Goal: Navigation & Orientation: Find specific page/section

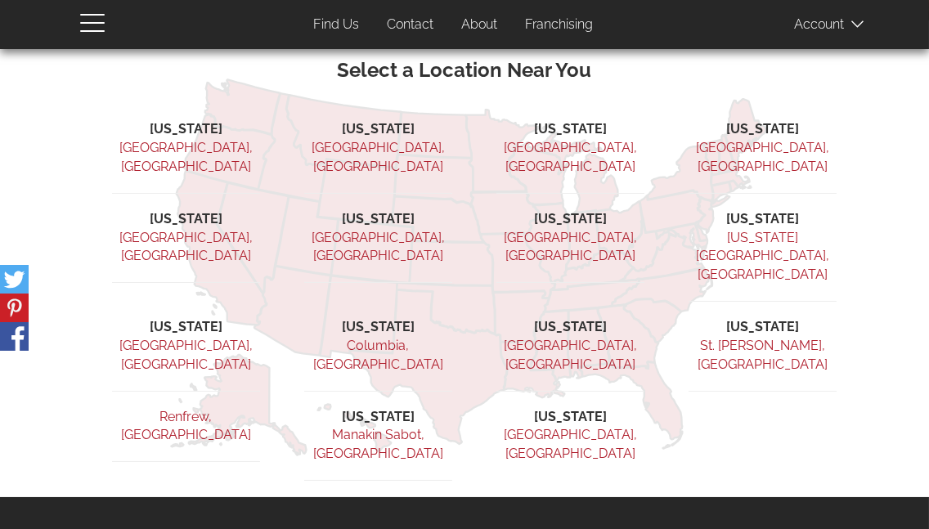
scroll to position [356, 0]
click at [734, 142] on link "[GEOGRAPHIC_DATA], [GEOGRAPHIC_DATA]" at bounding box center [762, 157] width 133 height 34
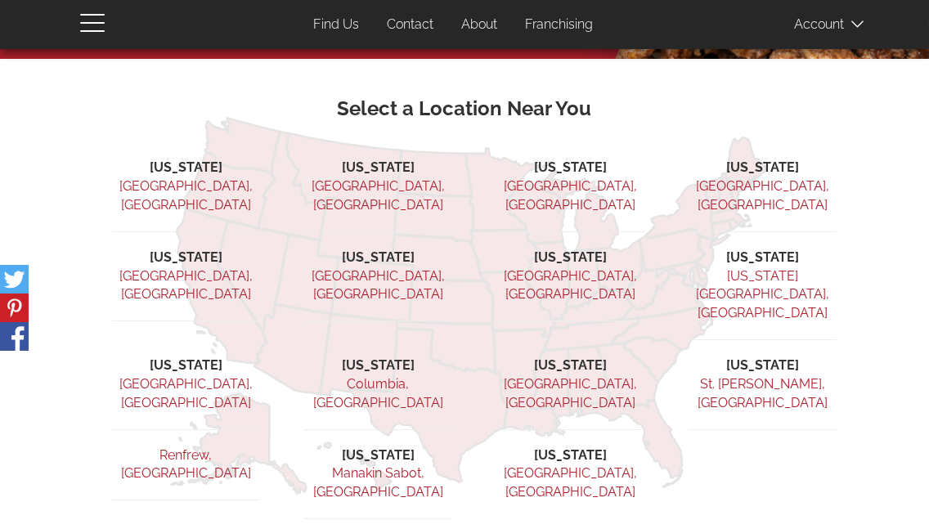
scroll to position [319, 0]
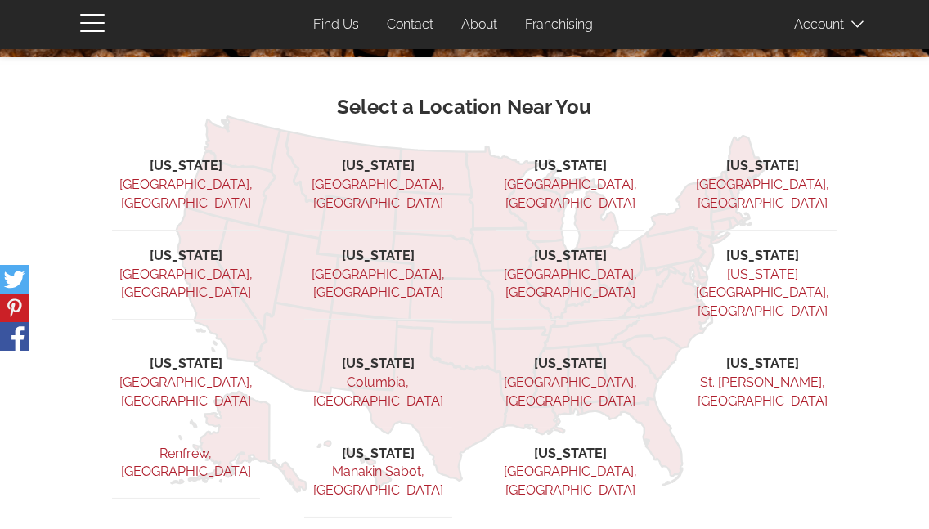
click at [372, 266] on li "[GEOGRAPHIC_DATA], [GEOGRAPHIC_DATA]" at bounding box center [378, 293] width 148 height 55
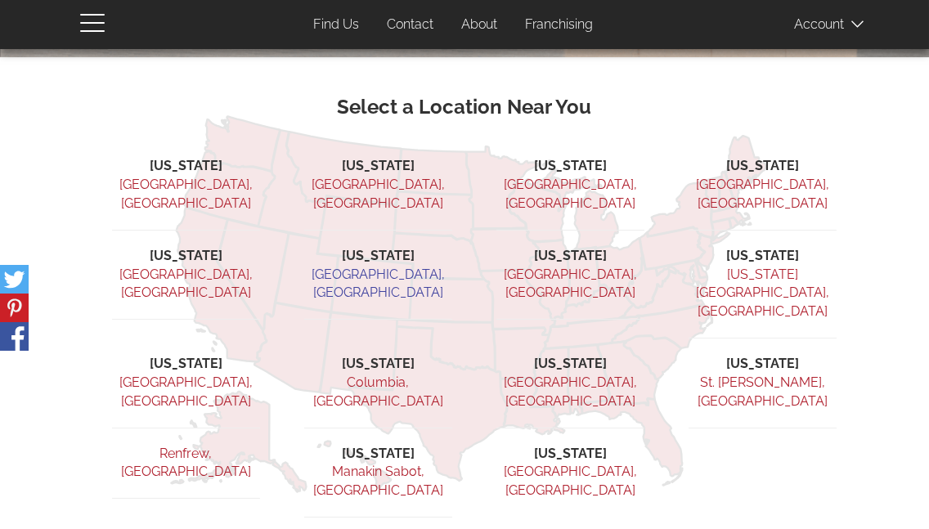
click at [372, 267] on link "[GEOGRAPHIC_DATA], [GEOGRAPHIC_DATA]" at bounding box center [378, 284] width 133 height 34
